Goal: Navigation & Orientation: Find specific page/section

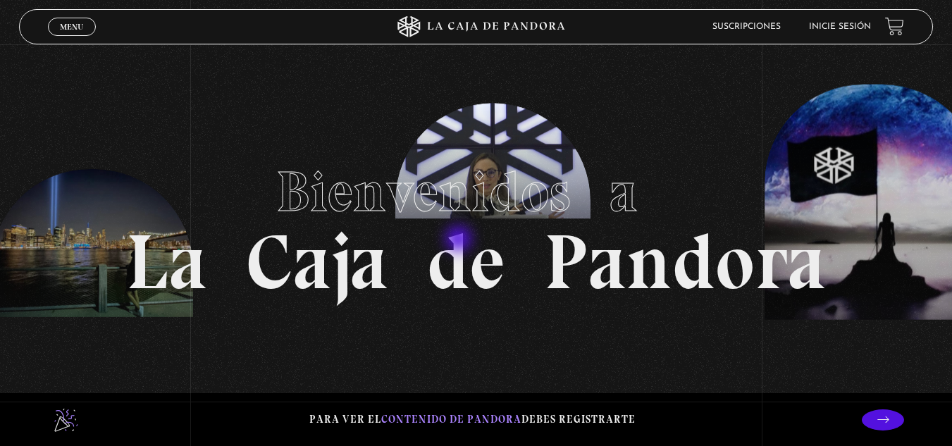
click at [460, 240] on h1 "Bienvenidos a La Caja de Pandora" at bounding box center [476, 223] width 700 height 155
click at [837, 26] on link "Inicie sesión" at bounding box center [840, 27] width 62 height 8
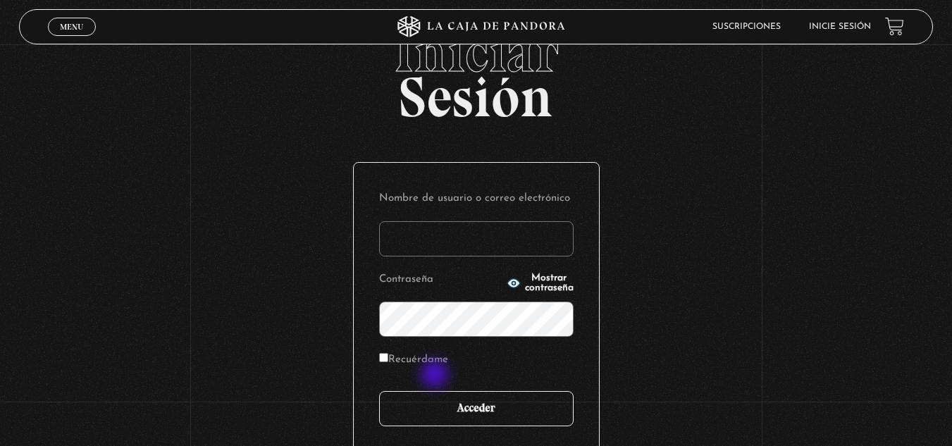
scroll to position [70, 0]
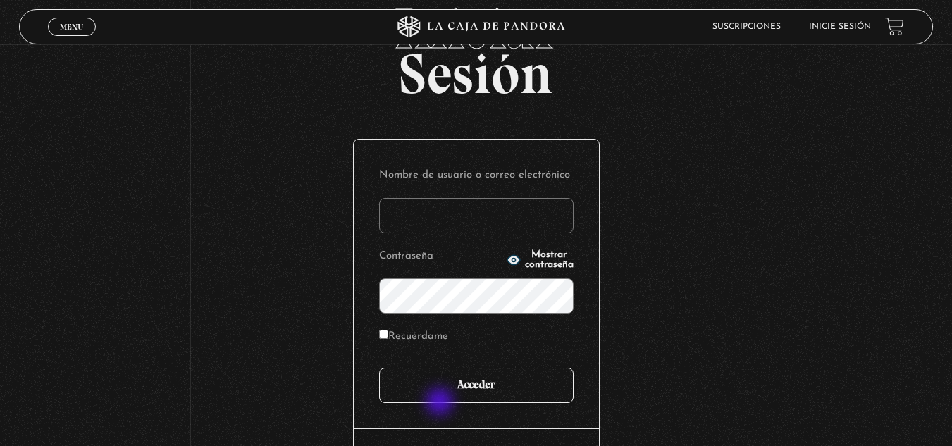
type input "mcamachoq06@gmail.com"
click at [444, 397] on input "Acceder" at bounding box center [476, 385] width 194 height 35
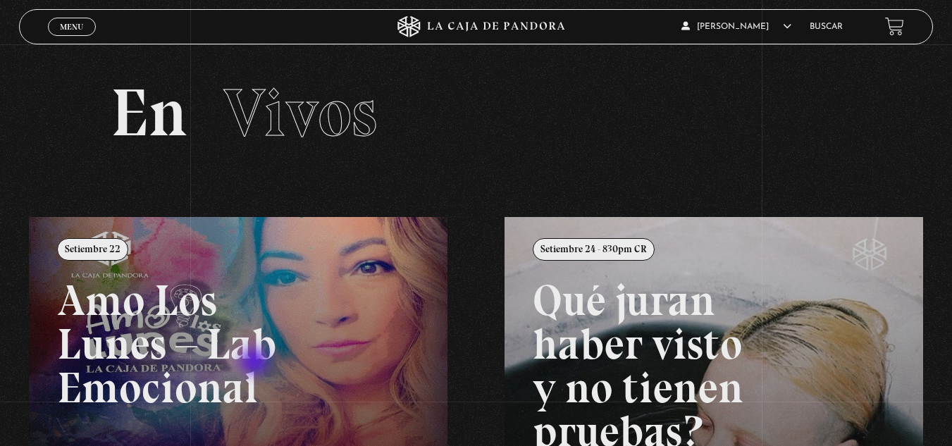
click at [238, 363] on link at bounding box center [505, 440] width 952 height 446
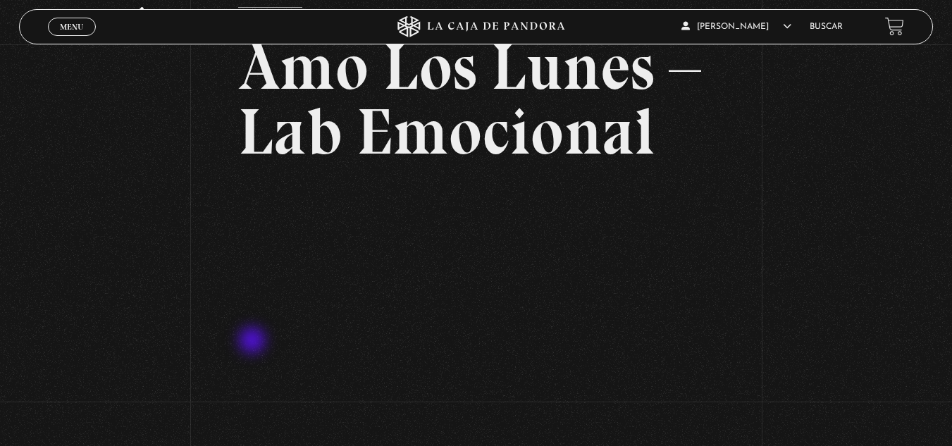
scroll to position [141, 0]
